Goal: Information Seeking & Learning: Find specific fact

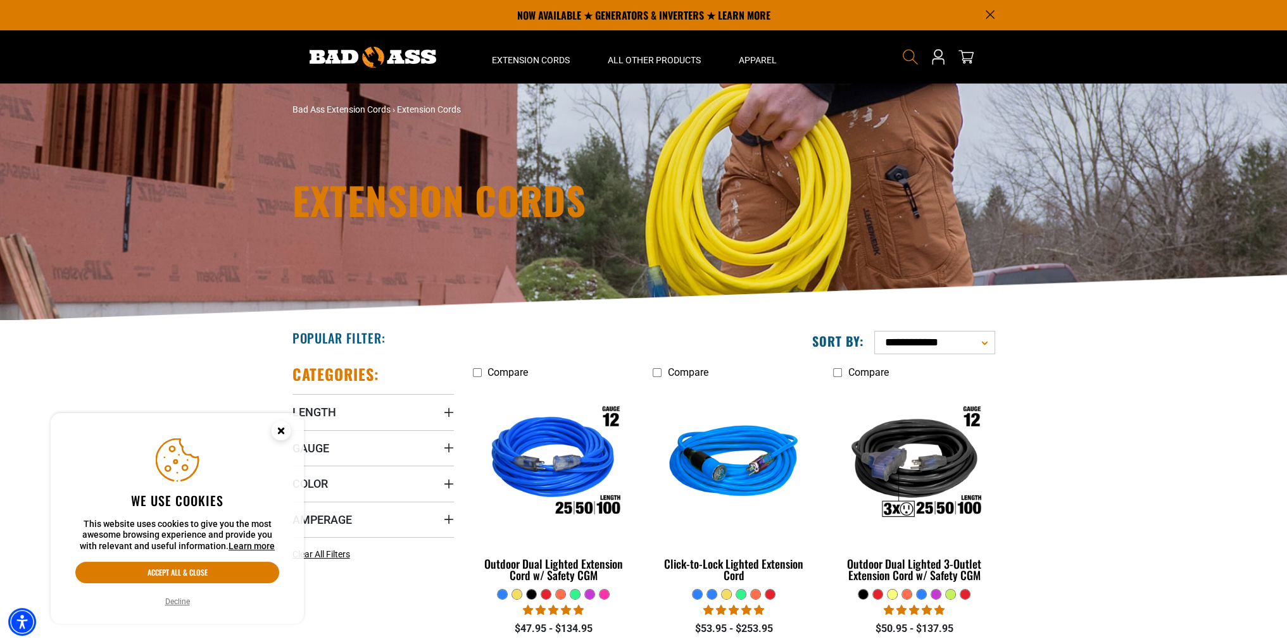
click at [909, 53] on icon "Search" at bounding box center [910, 57] width 16 height 16
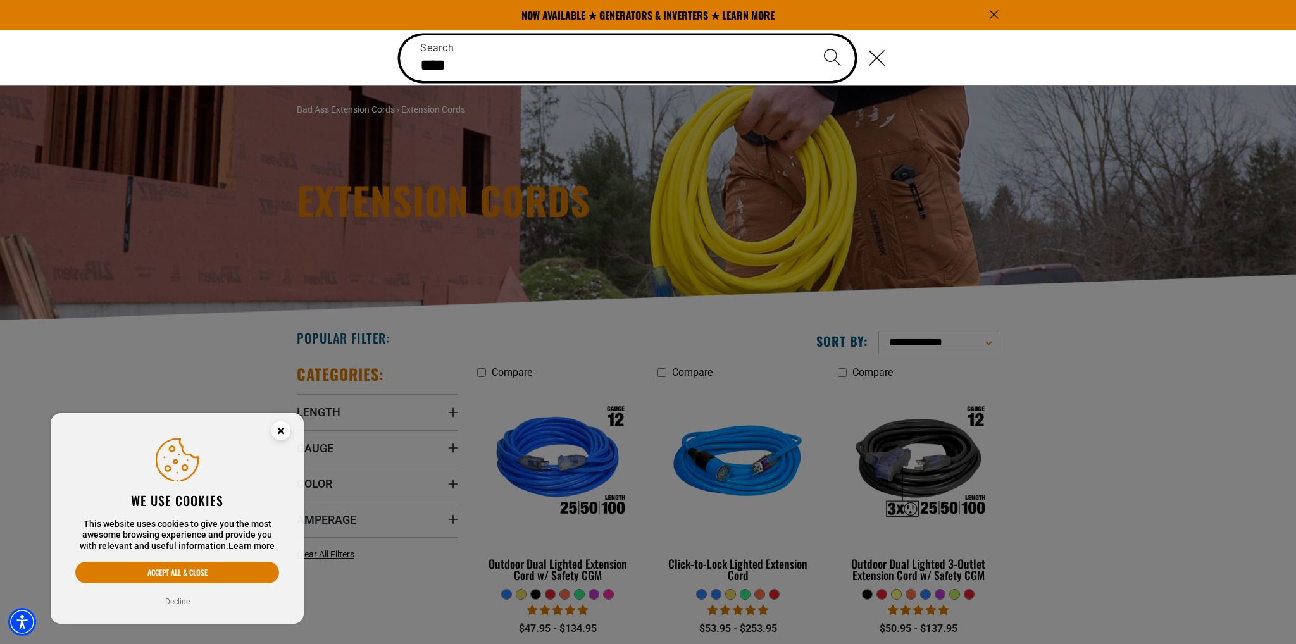
type input "****"
click at [811, 35] on button "Search" at bounding box center [833, 57] width 44 height 44
